Goal: Transaction & Acquisition: Book appointment/travel/reservation

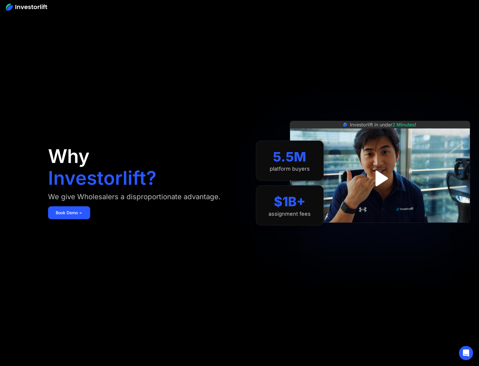
click at [195, 110] on div "Why Investorlift? We give Wholesalers a disproportionate advantage. [DEMOGRAPHI…" at bounding box center [141, 183] width 187 height 330
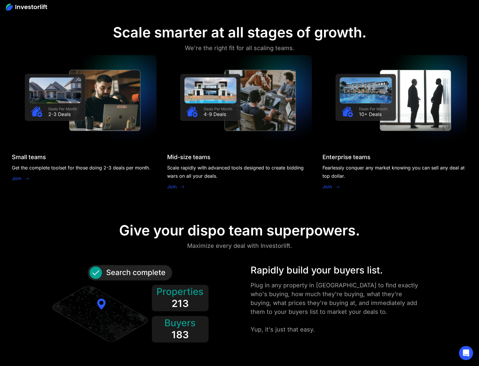
scroll to position [486, 0]
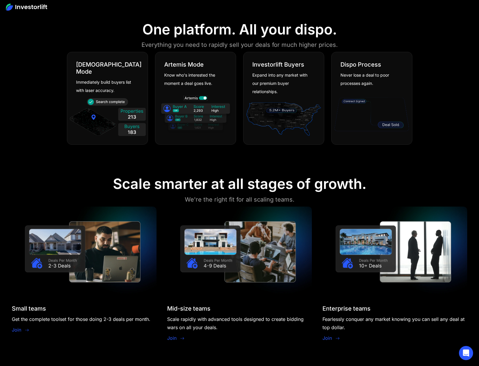
click at [173, 337] on link "Join" at bounding box center [171, 337] width 9 height 7
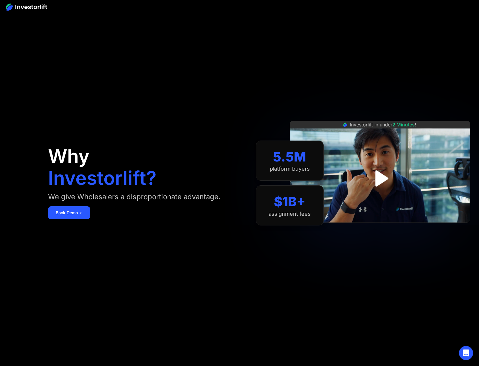
click at [31, 7] on img at bounding box center [26, 7] width 41 height 7
